Goal: Book appointment/travel/reservation

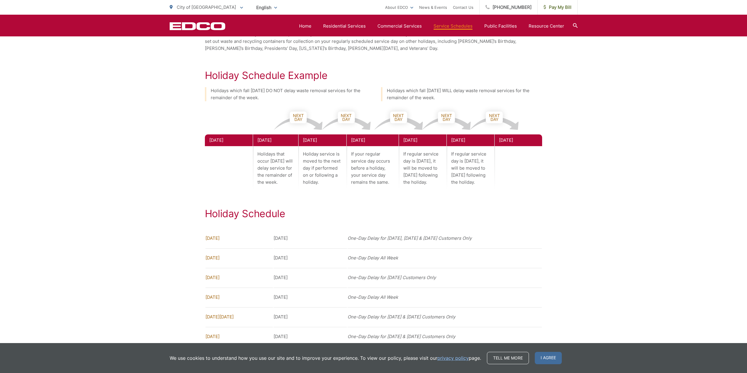
scroll to position [294, 0]
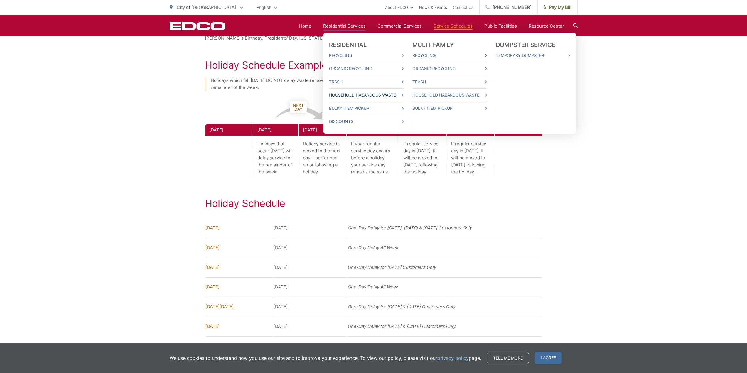
click at [340, 95] on link "Household Hazardous Waste" at bounding box center [366, 95] width 75 height 7
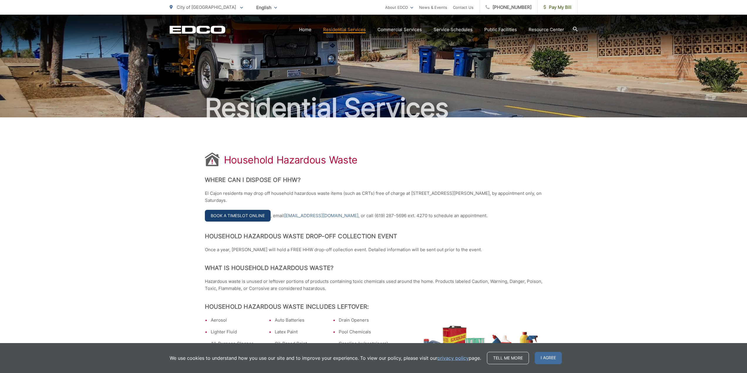
click at [226, 217] on link "Book a Timeslot Online" at bounding box center [238, 216] width 66 height 12
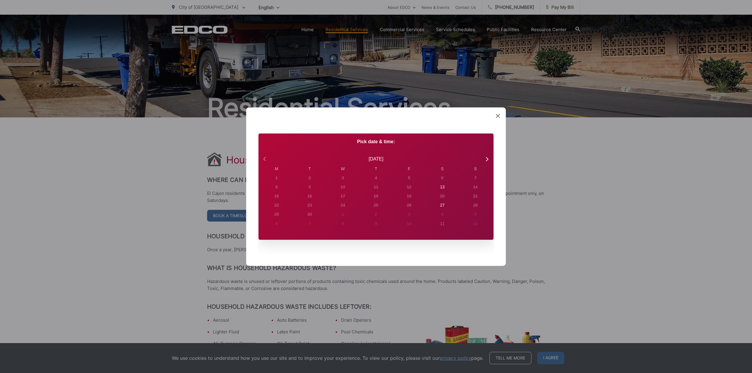
click at [266, 159] on icon at bounding box center [265, 159] width 8 height 8
click at [279, 181] on div "30" at bounding box center [276, 178] width 5 height 6
click at [488, 158] on icon at bounding box center [487, 159] width 2 height 4
click at [278, 181] on div "13" at bounding box center [276, 178] width 2 height 6
radio input "true"
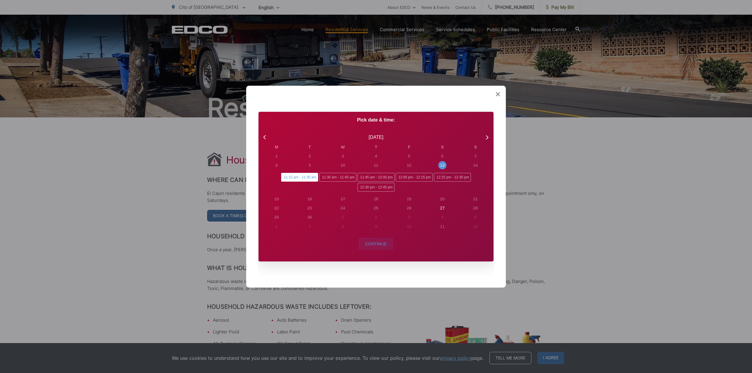
click at [375, 243] on span "Continue" at bounding box center [375, 244] width 21 height 5
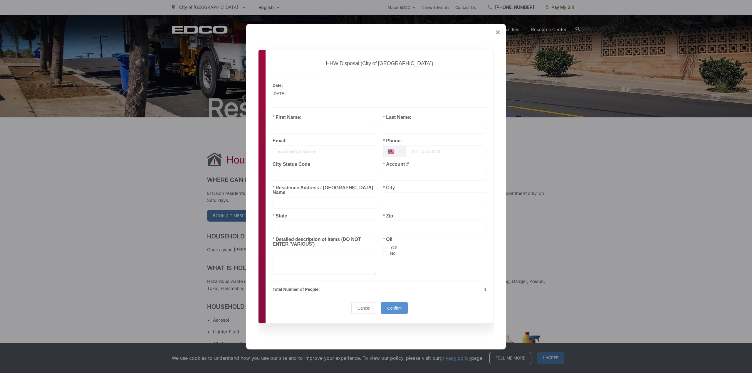
click at [498, 34] on icon at bounding box center [498, 32] width 4 height 4
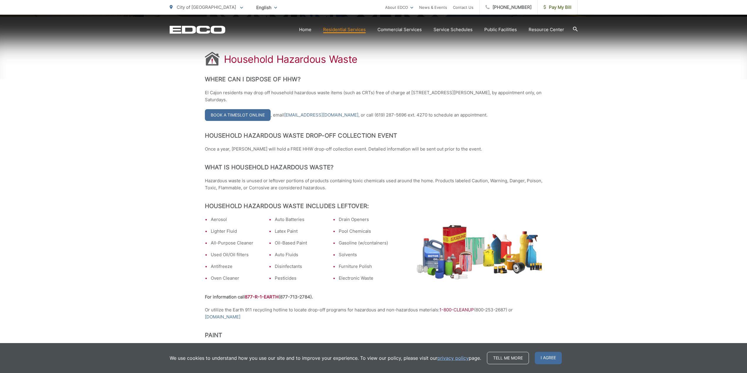
scroll to position [117, 0]
